Goal: Navigation & Orientation: Find specific page/section

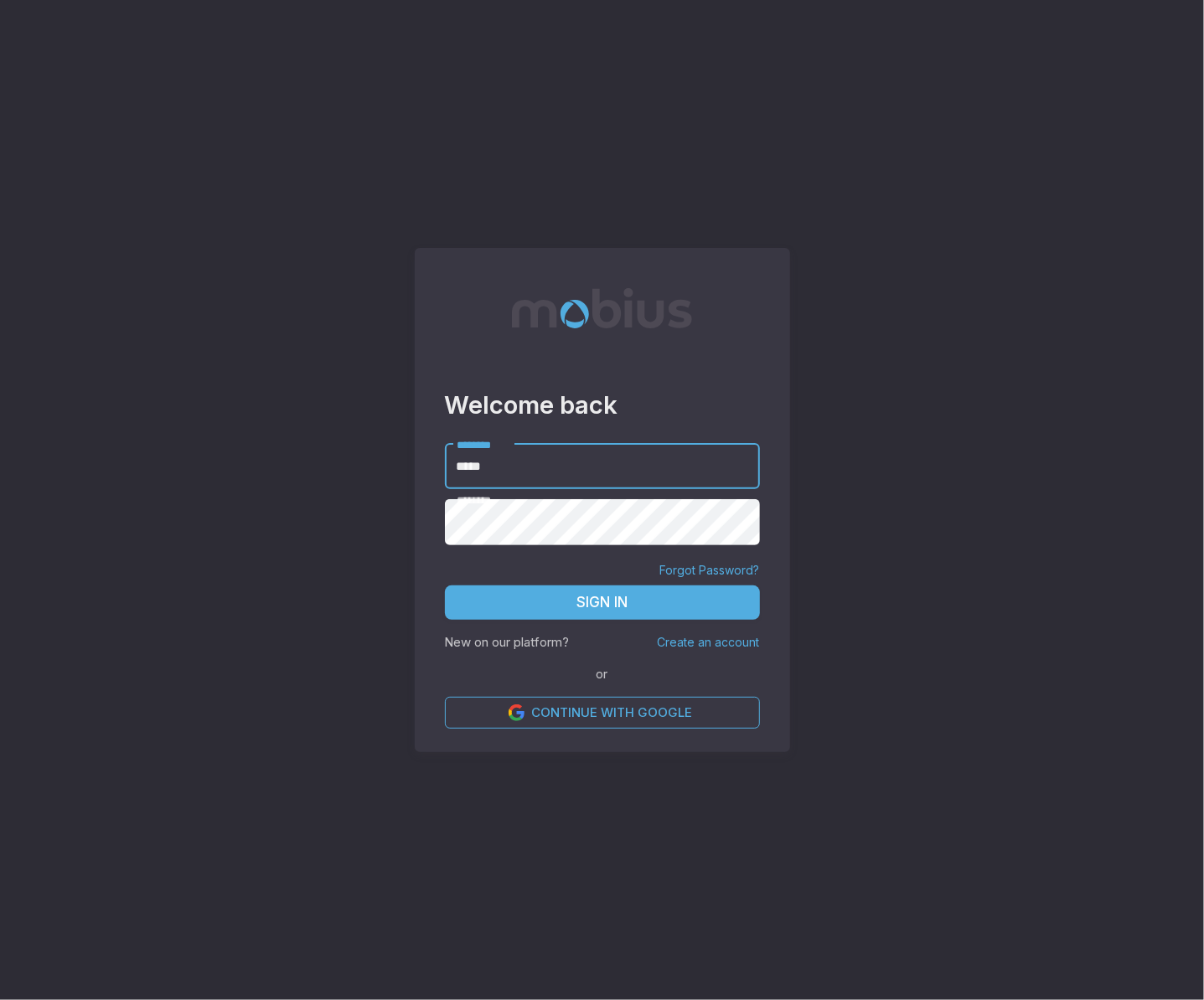
type input "*****"
click at [621, 607] on button "Sign In" at bounding box center [602, 604] width 315 height 35
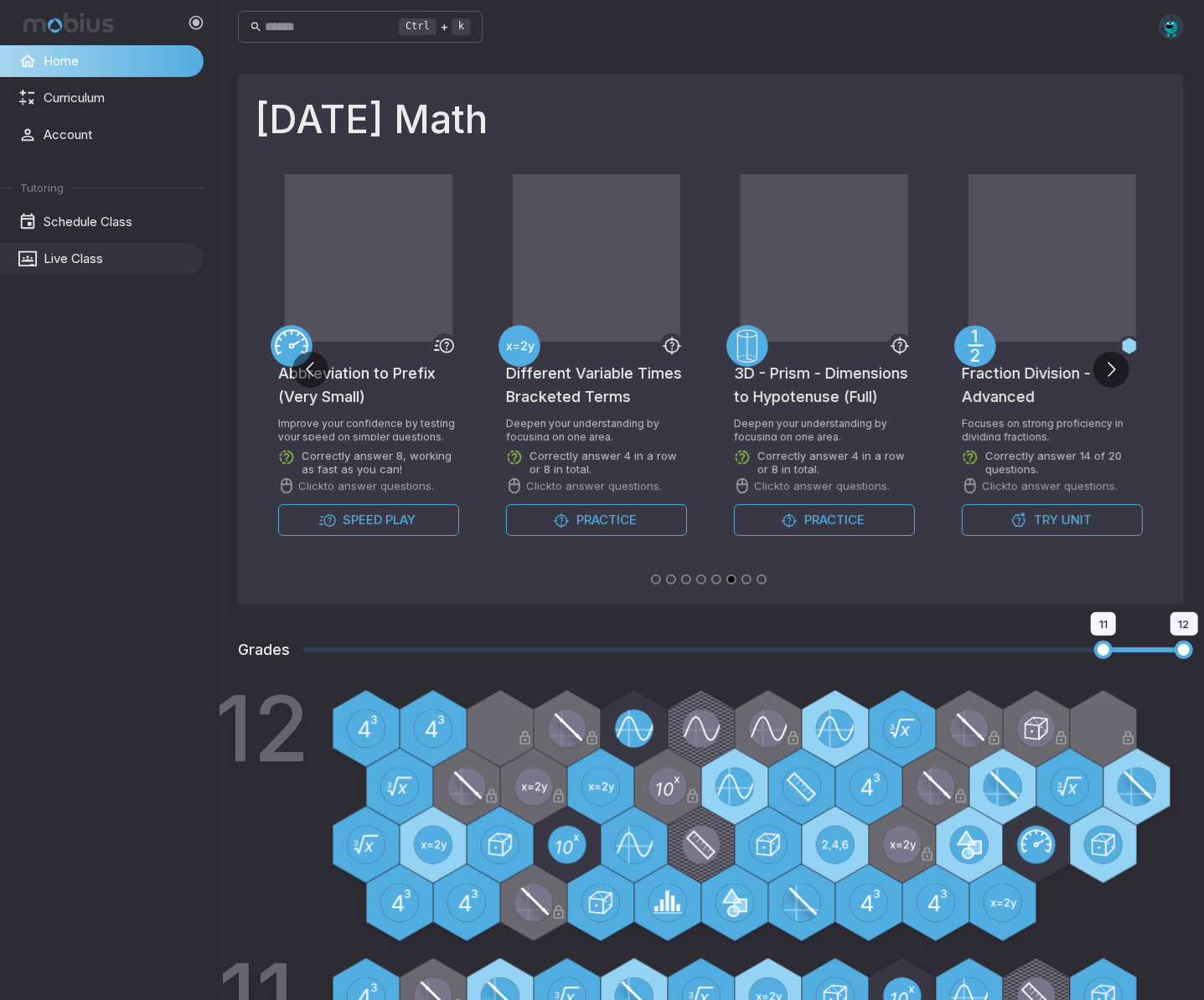
click at [36, 256] on icon at bounding box center [28, 259] width 19 height 19
